Goal: Check status: Check status

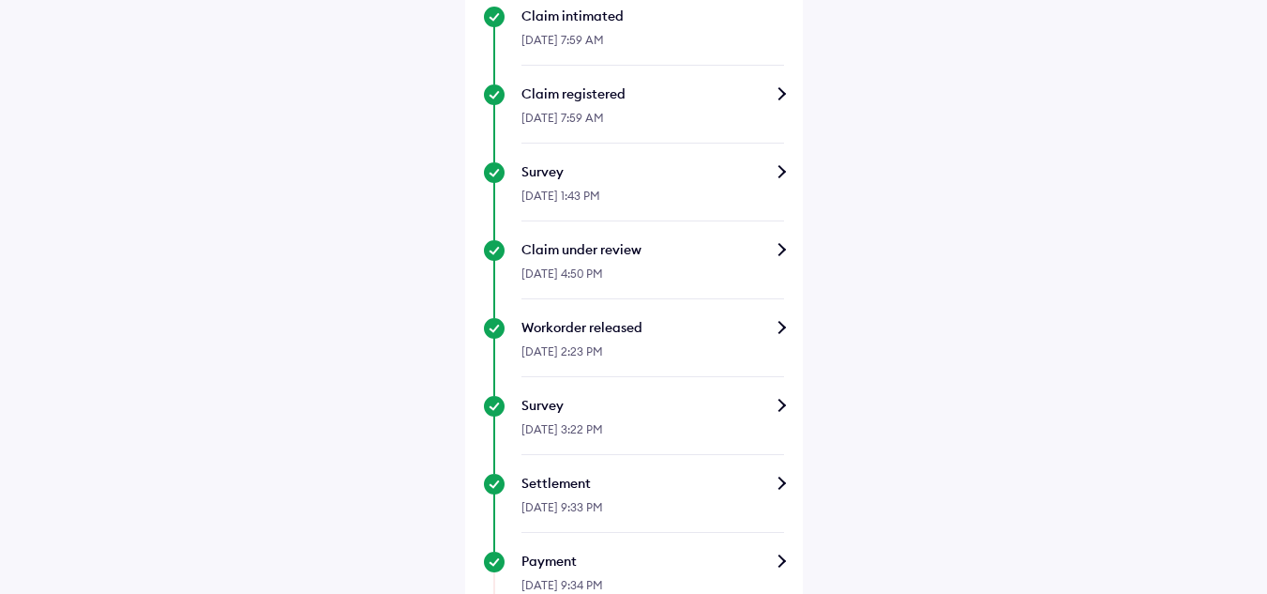
scroll to position [614, 0]
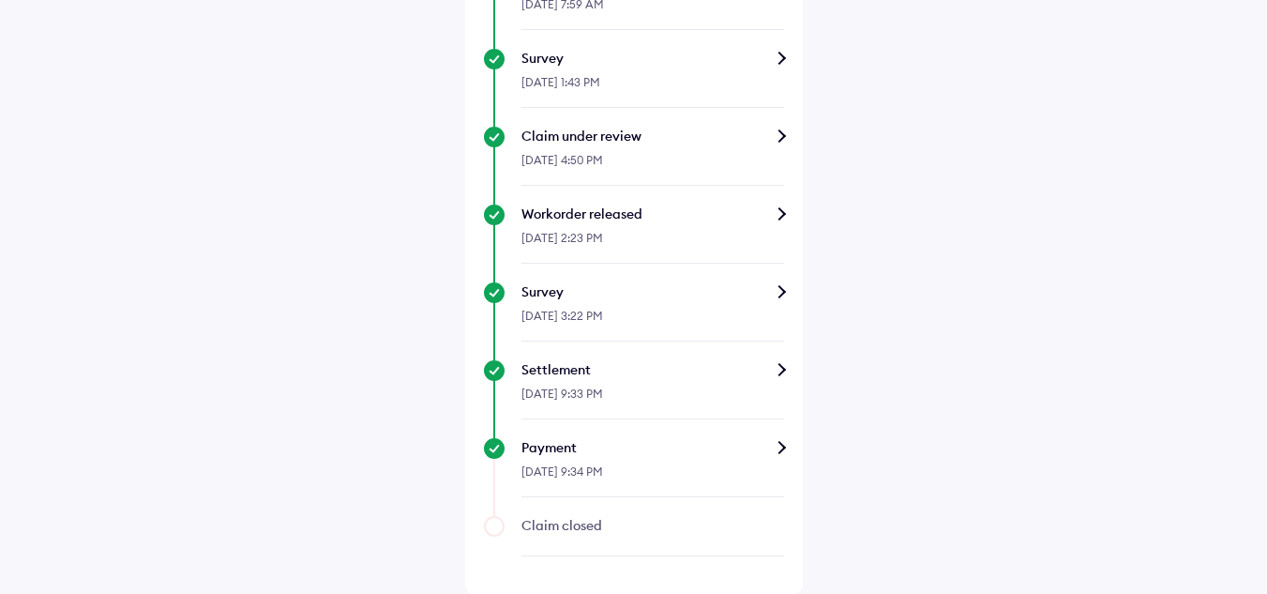
click at [786, 445] on div "Claim status Info Congrats! The claim amount has been credited to your account.…" at bounding box center [634, 32] width 338 height 1123
click at [781, 446] on div "Payment" at bounding box center [653, 447] width 263 height 19
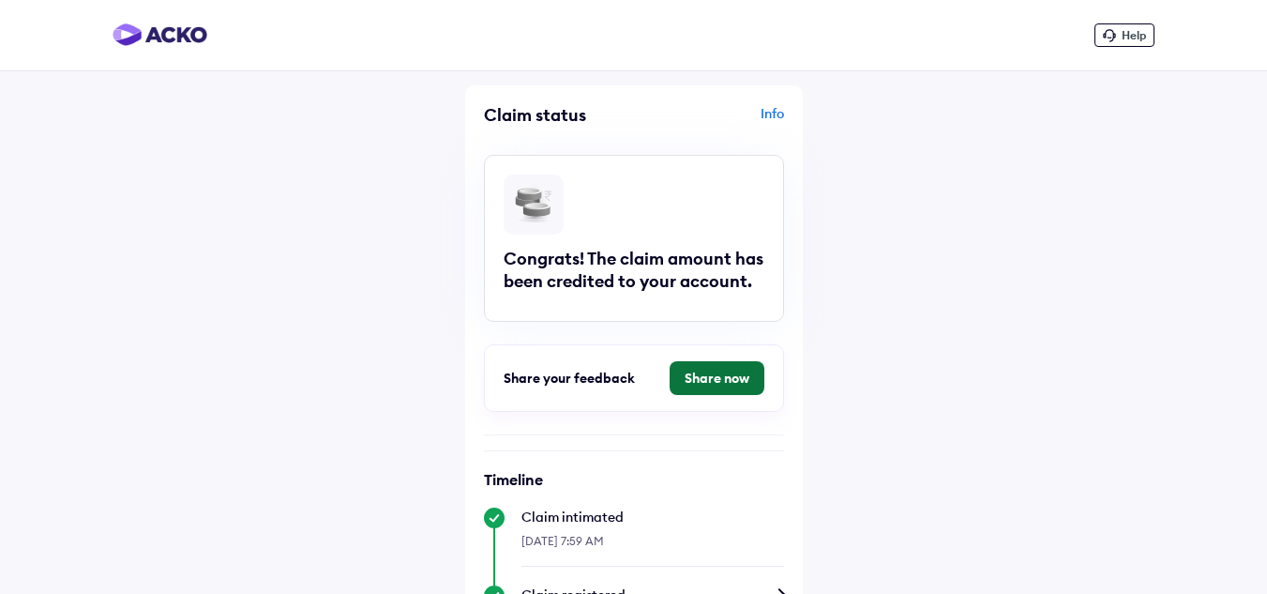
click at [724, 377] on button "Share now" at bounding box center [717, 378] width 95 height 34
click at [743, 371] on button "Share now" at bounding box center [717, 378] width 95 height 34
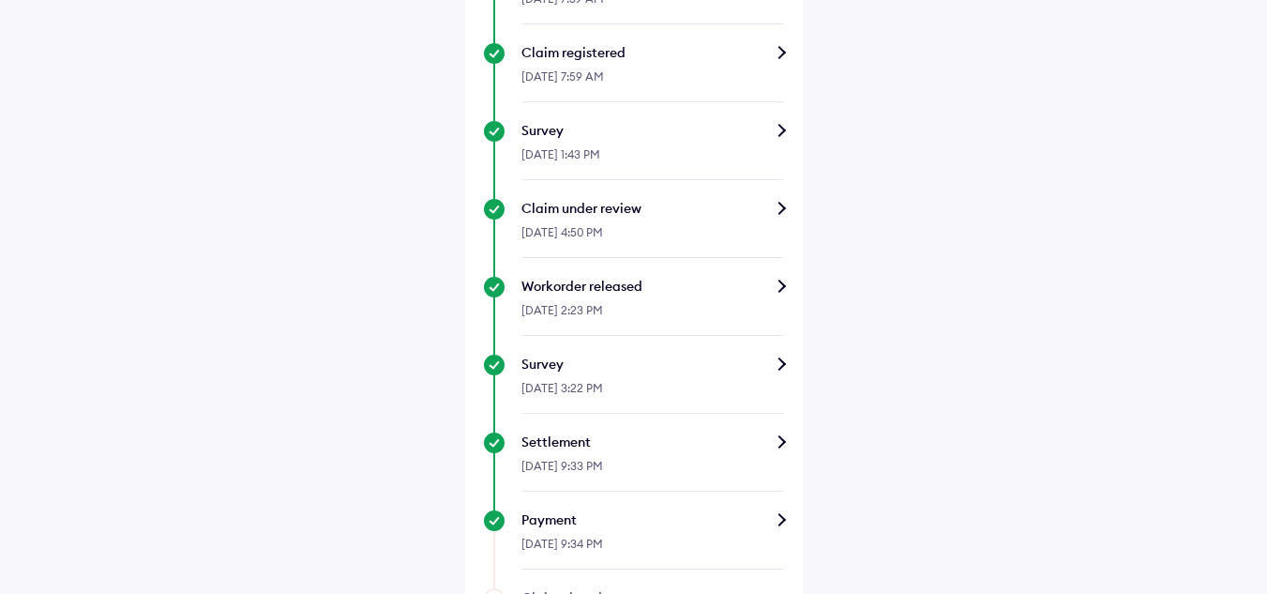
scroll to position [614, 0]
